Goal: Find specific page/section: Find specific page/section

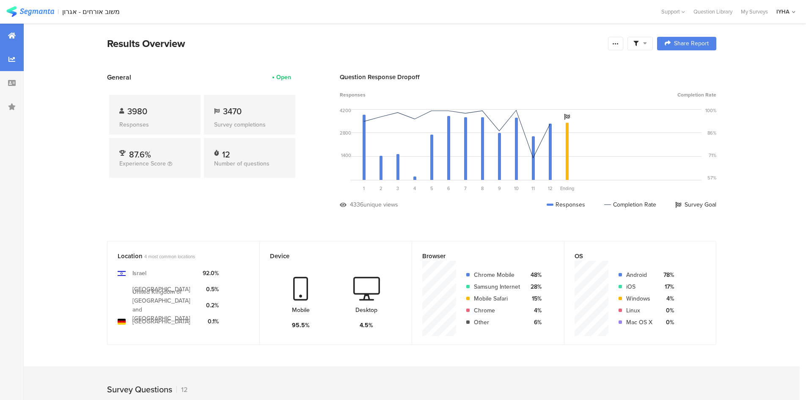
click at [20, 59] on div at bounding box center [12, 59] width 24 height 24
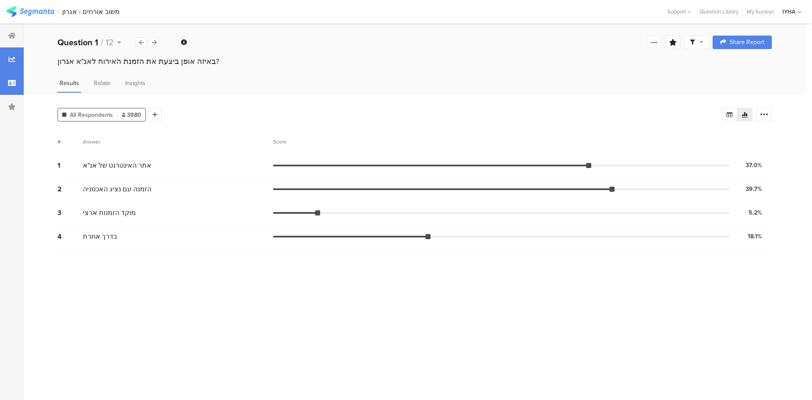
click at [14, 86] on icon at bounding box center [12, 83] width 8 height 7
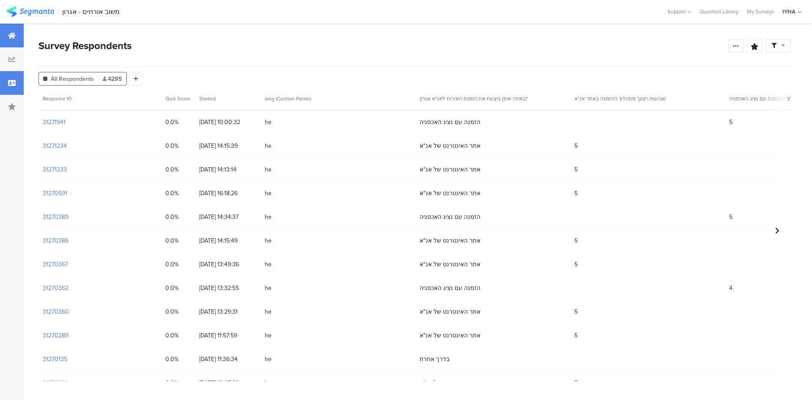
click at [18, 38] on div at bounding box center [12, 36] width 24 height 24
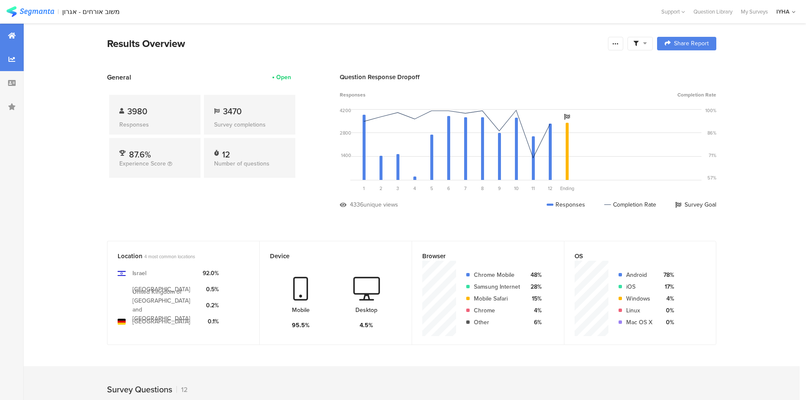
click at [3, 63] on div at bounding box center [12, 59] width 24 height 24
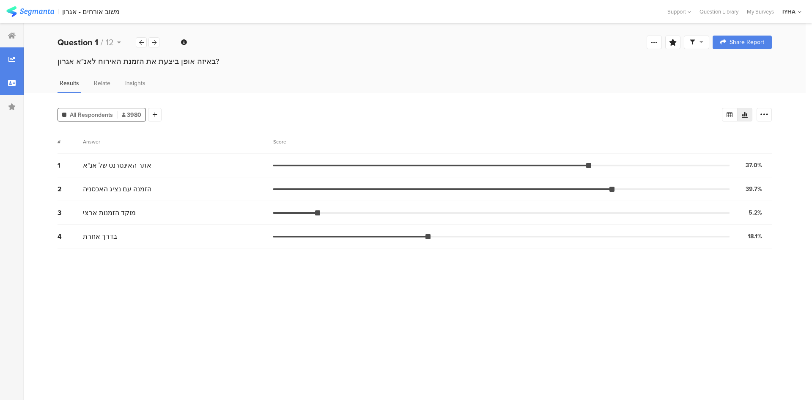
click at [10, 78] on div at bounding box center [12, 83] width 24 height 24
